Goal: Feedback & Contribution: Contribute content

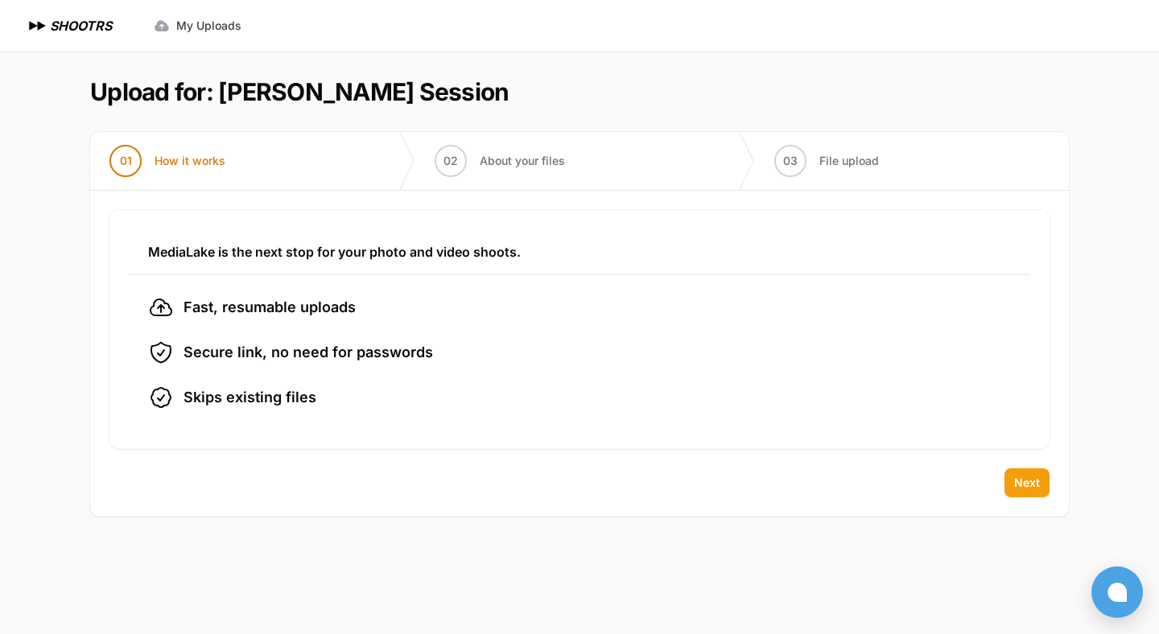
click at [1033, 484] on span "Next" at bounding box center [1027, 483] width 26 height 16
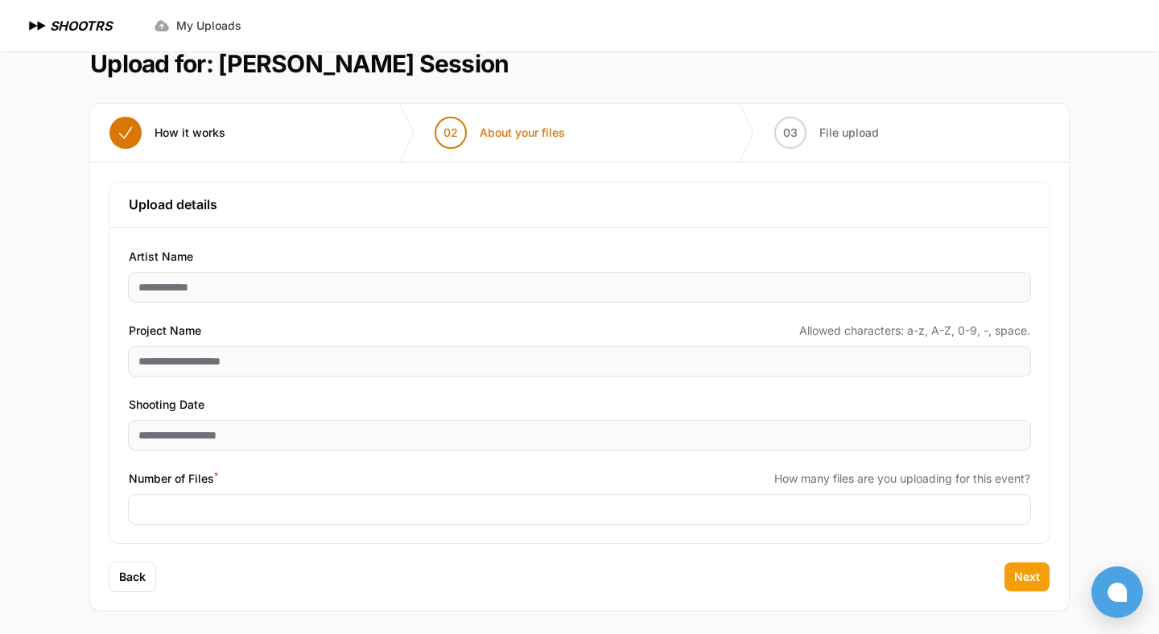
scroll to position [31, 0]
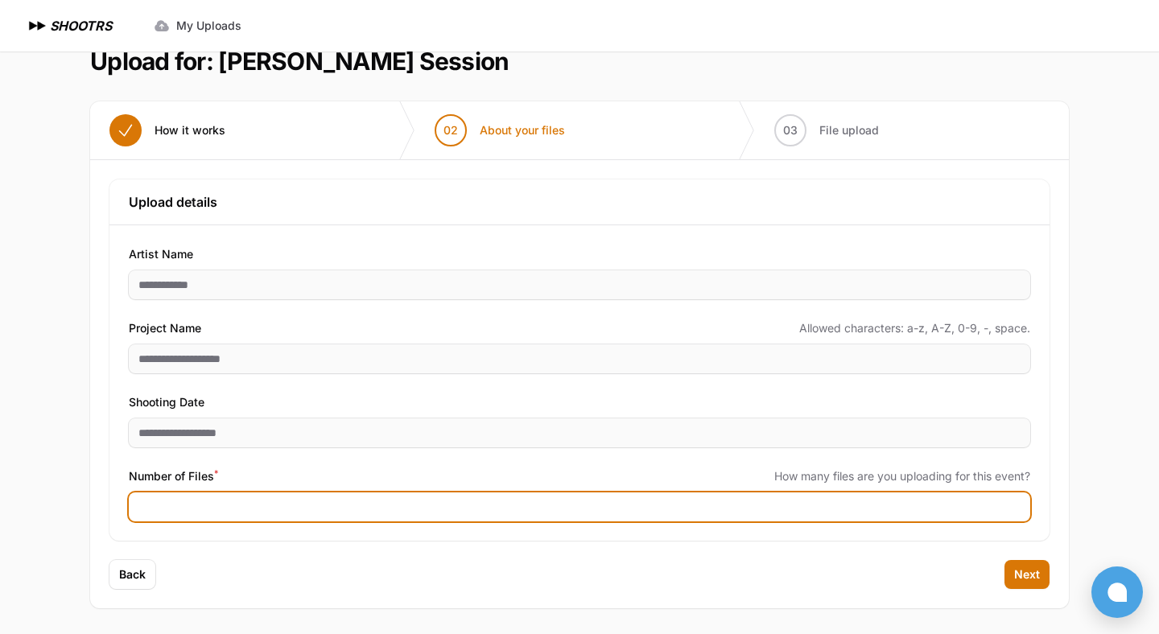
click at [286, 502] on input "Number of Files *" at bounding box center [579, 507] width 901 height 29
type input "***"
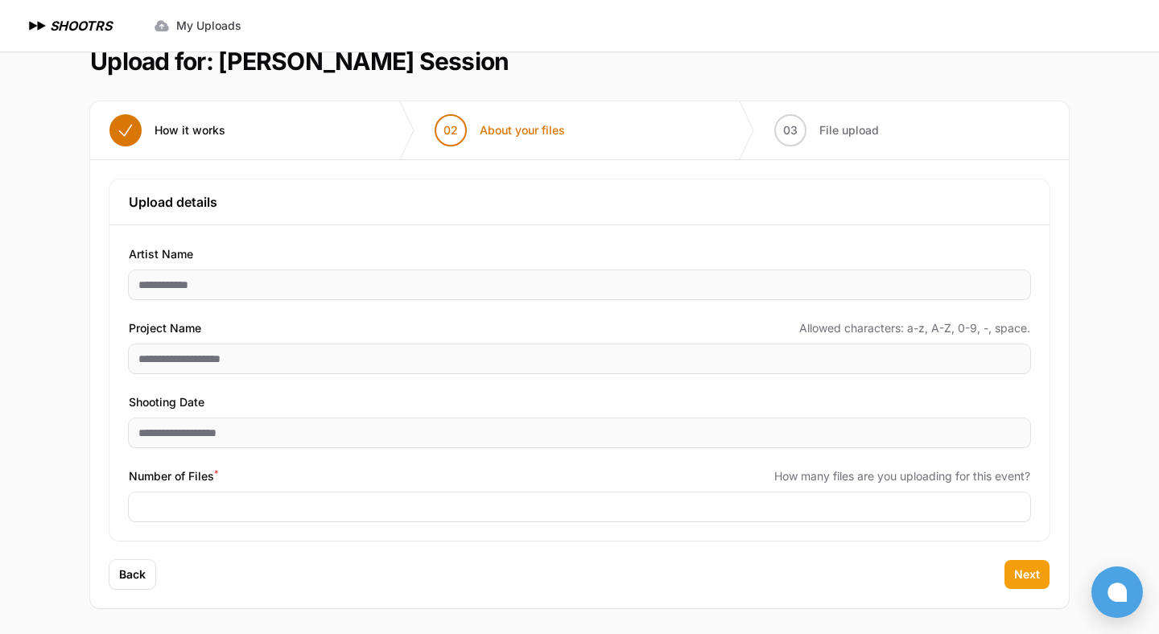
click at [1030, 571] on span "Next" at bounding box center [1027, 575] width 26 height 16
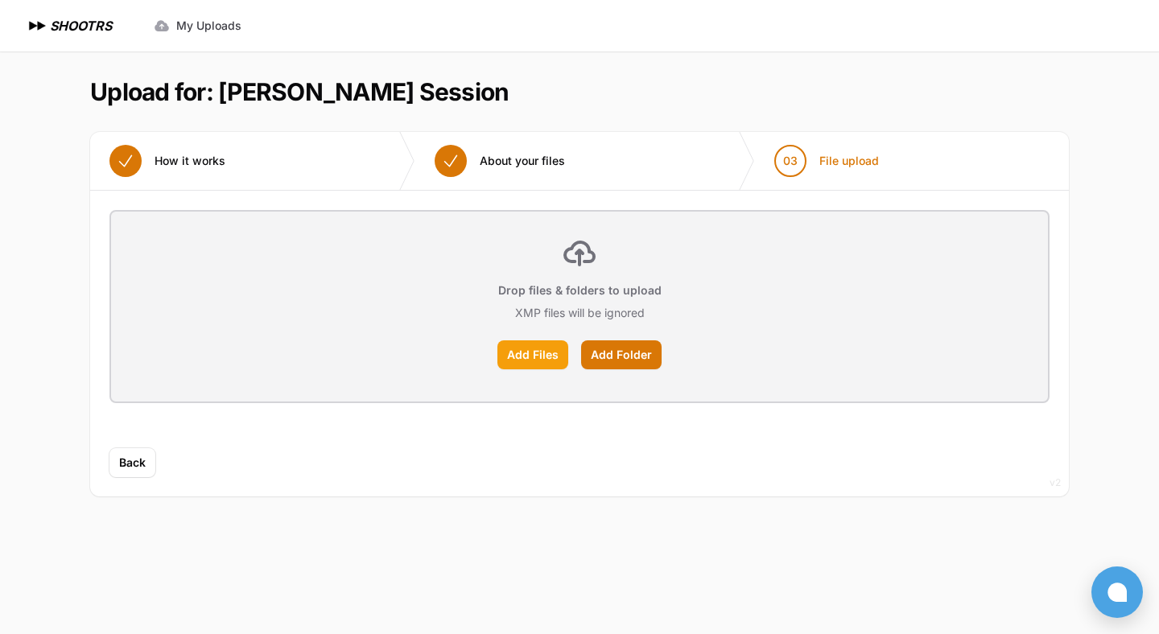
click at [505, 353] on label "Add Files" at bounding box center [532, 354] width 71 height 29
click at [0, 0] on input "Add Files" at bounding box center [0, 0] width 0 height 0
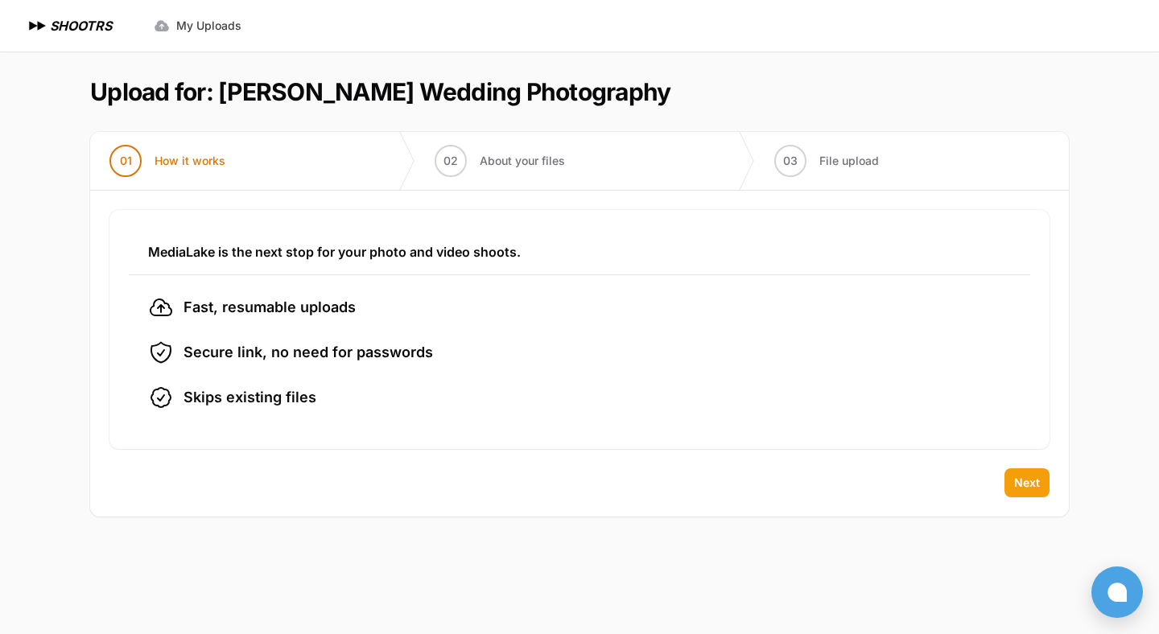
click at [1045, 485] on button "Next" at bounding box center [1026, 482] width 45 height 29
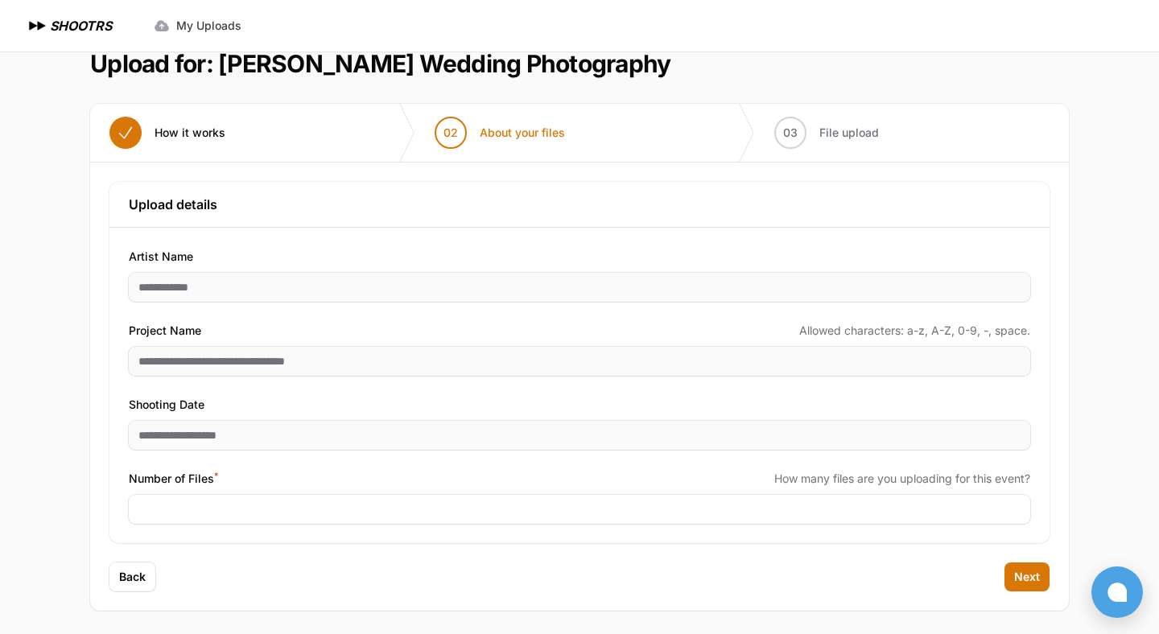
scroll to position [31, 0]
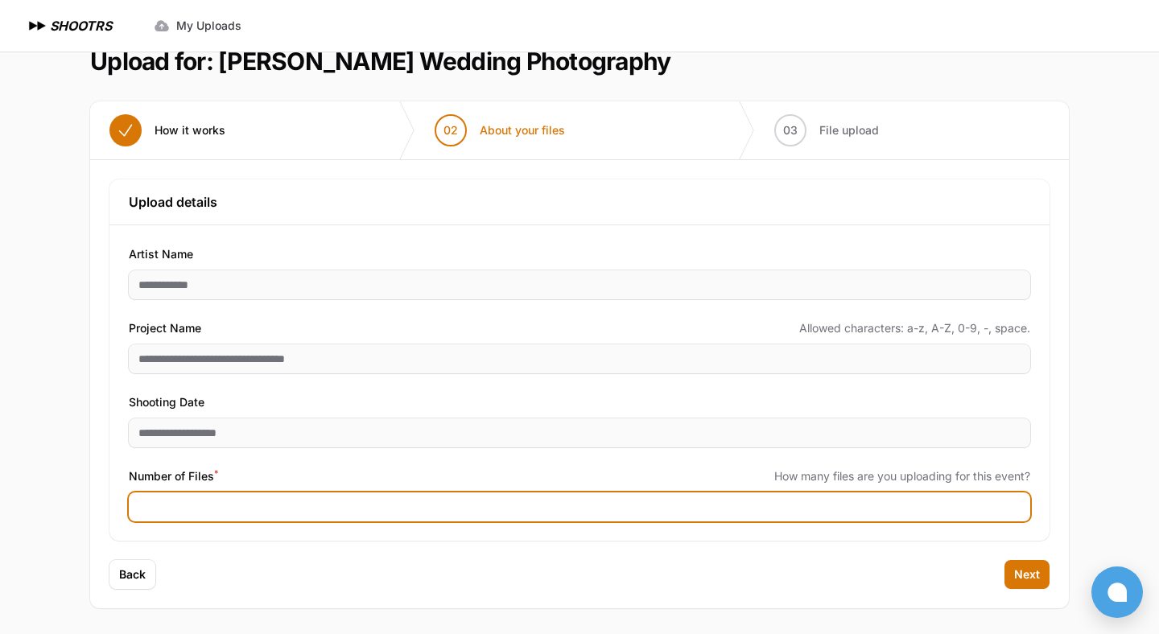
click at [268, 505] on input "Number of Files *" at bounding box center [579, 507] width 901 height 29
type input "****"
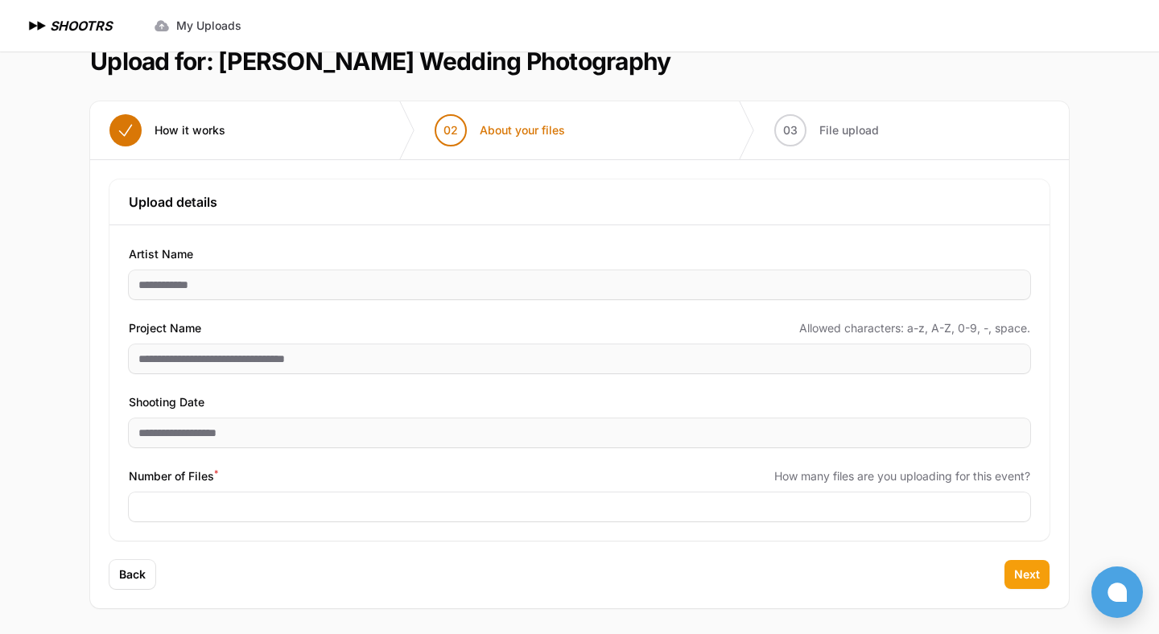
click at [1025, 572] on span "Next" at bounding box center [1027, 575] width 26 height 16
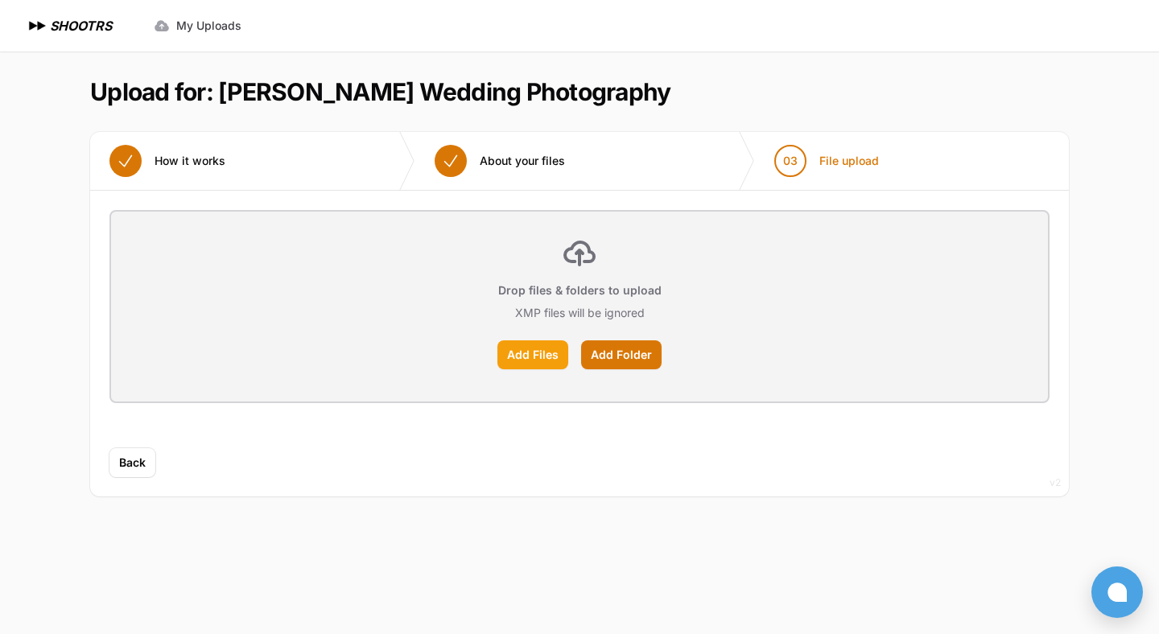
click at [524, 356] on label "Add Files" at bounding box center [532, 354] width 71 height 29
click at [0, 0] on input "Add Files" at bounding box center [0, 0] width 0 height 0
